Goal: Transaction & Acquisition: Purchase product/service

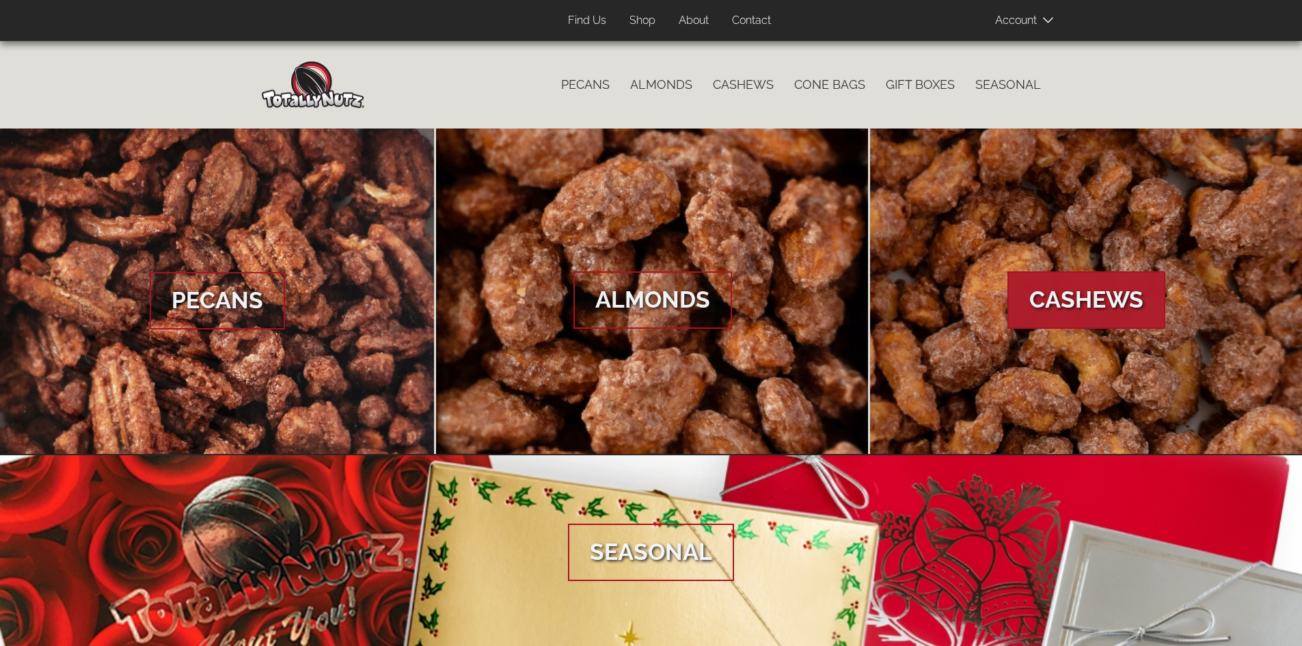
click at [1079, 304] on span "Cashews" at bounding box center [1086, 299] width 158 height 57
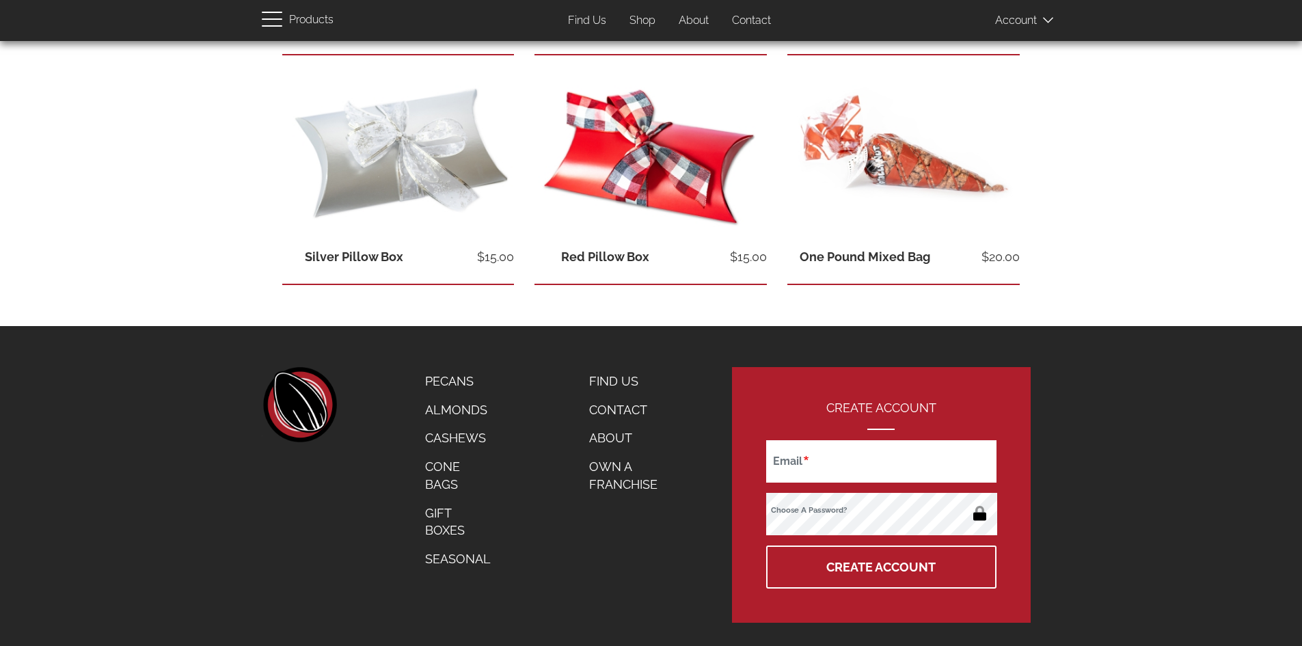
scroll to position [503, 0]
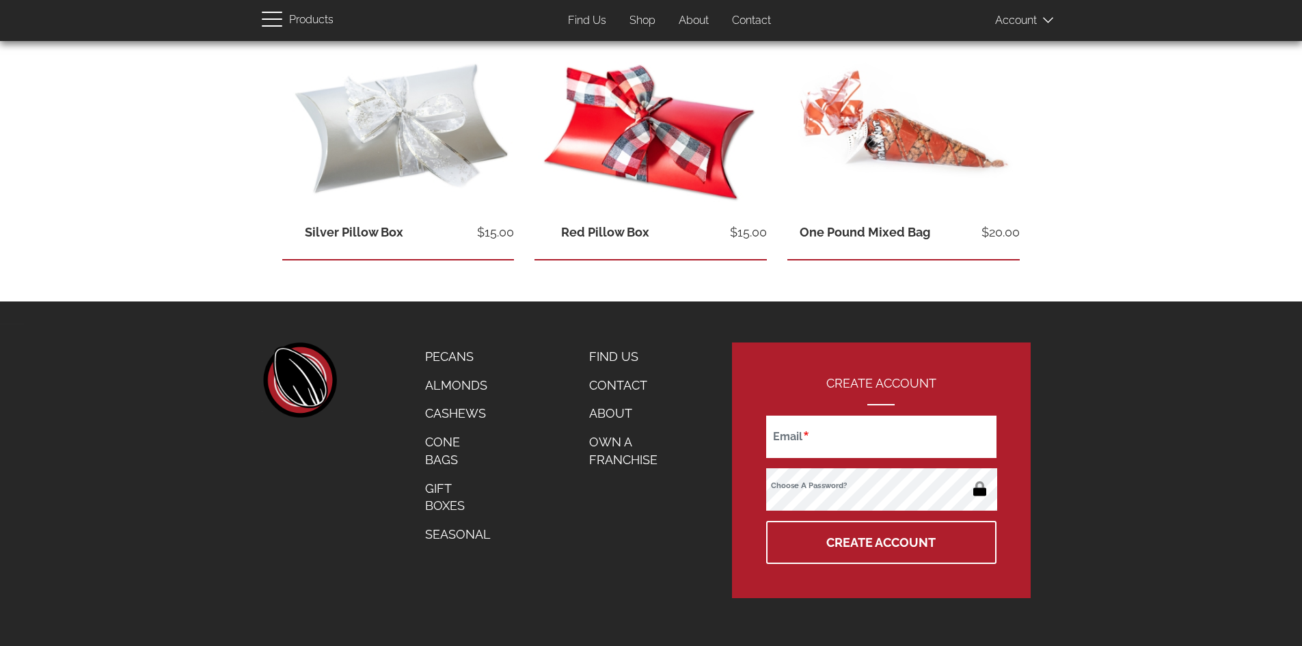
click at [483, 534] on link "Seasonal" at bounding box center [458, 534] width 86 height 29
